Goal: Use online tool/utility: Utilize a website feature to perform a specific function

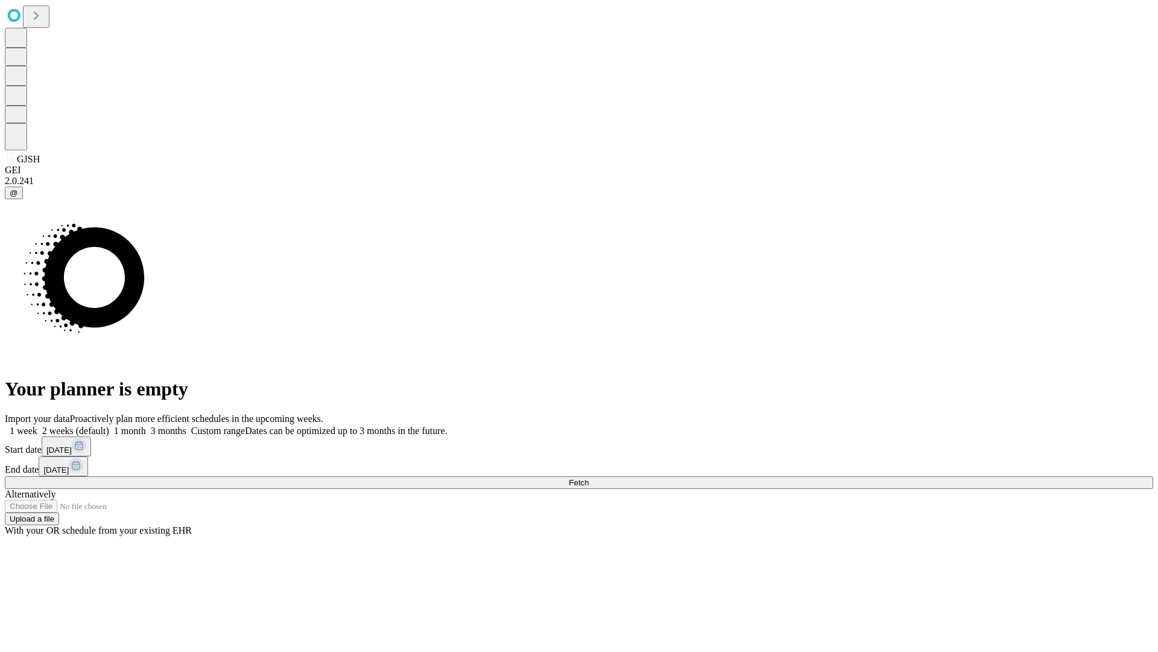
click at [589, 478] on span "Fetch" at bounding box center [579, 482] width 20 height 9
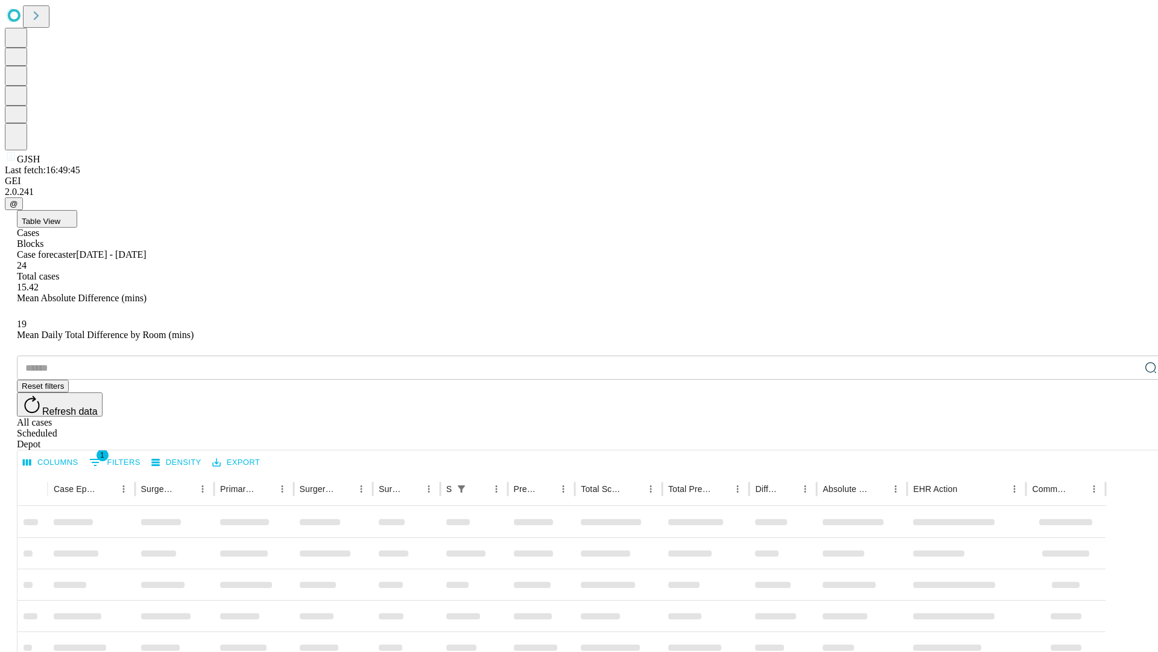
click at [60, 217] on span "Table View" at bounding box center [41, 221] width 39 height 9
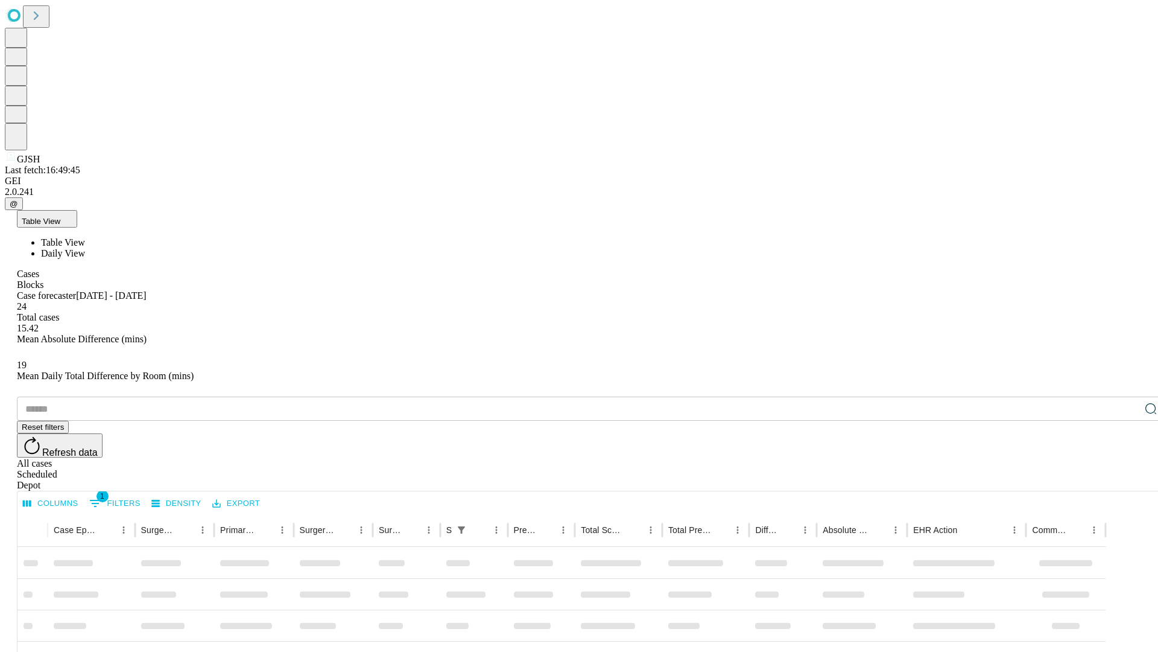
click at [85, 248] on span "Daily View" at bounding box center [63, 253] width 44 height 10
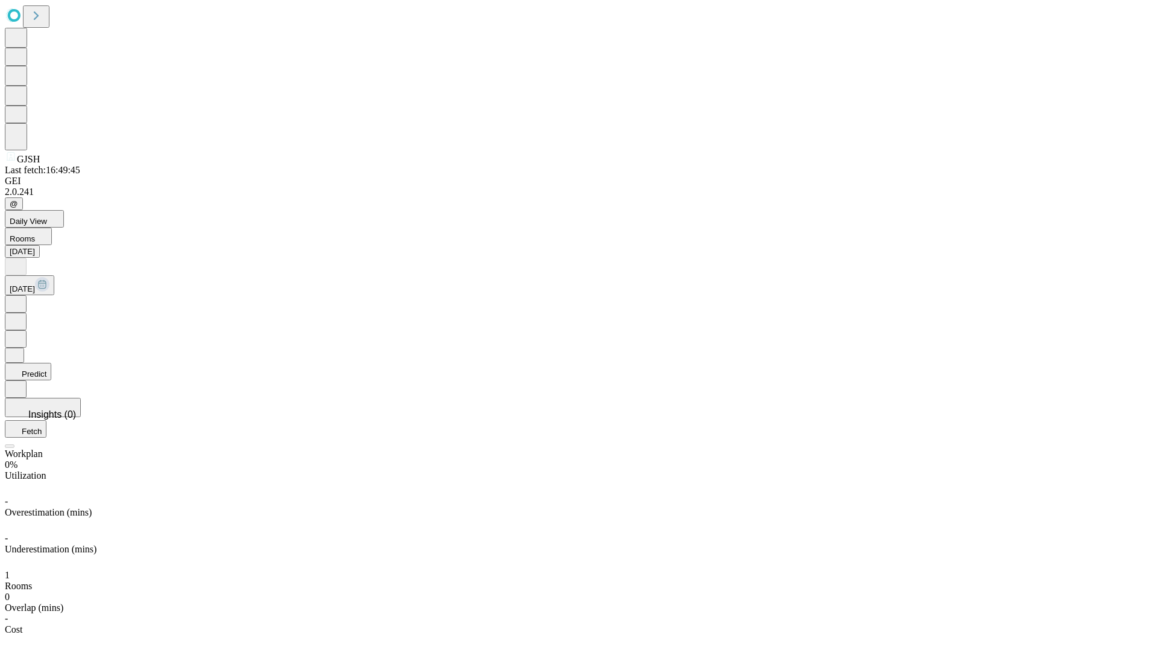
click at [51, 363] on button "Predict" at bounding box center [28, 371] width 46 height 17
